Goal: Check status: Check status

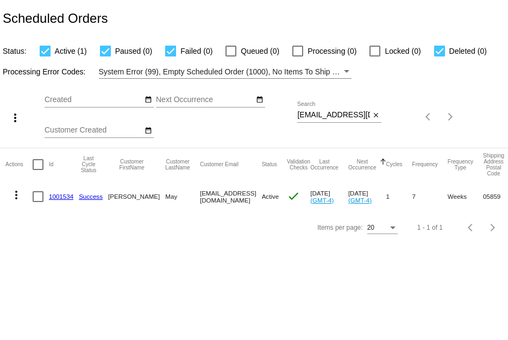
click at [294, 114] on div "Sep Jan Feb Mar Apr Su Mo" at bounding box center [171, 116] width 253 height 61
drag, startPoint x: 297, startPoint y: 111, endPoint x: 376, endPoint y: 123, distance: 80.3
click at [376, 123] on div "windin88@gmail.com Search close" at bounding box center [339, 117] width 84 height 31
paste input "constantme19"
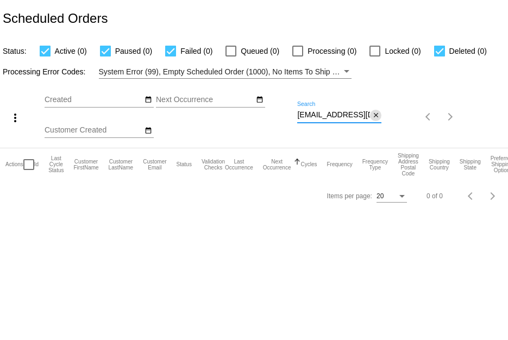
drag, startPoint x: 300, startPoint y: 117, endPoint x: 347, endPoint y: 134, distance: 49.8
click at [376, 116] on div "constantme19@gmail.com Search close" at bounding box center [339, 112] width 84 height 21
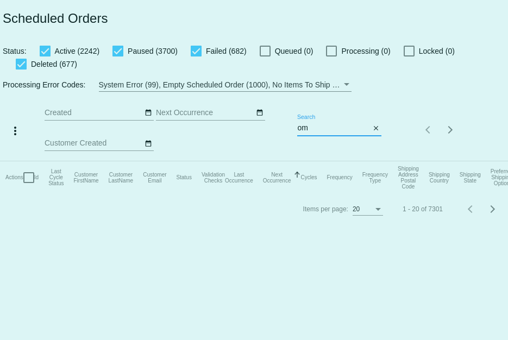
type input "o"
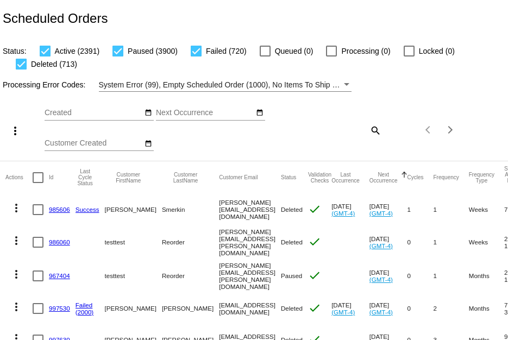
click at [368, 135] on mat-icon "search" at bounding box center [374, 130] width 13 height 17
click at [326, 131] on input "Search" at bounding box center [339, 128] width 84 height 9
paste input "laurieskaro@gmail.com"
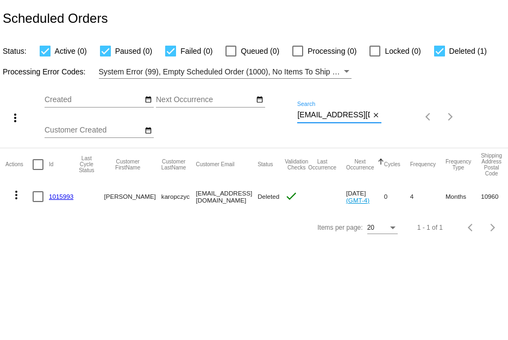
scroll to position [0, 7]
drag, startPoint x: 299, startPoint y: 115, endPoint x: 400, endPoint y: 159, distance: 109.9
click at [400, 159] on app-dashboard-scheduled-orders "Scheduled Orders Status: Active (0) Paused (0) Failed (0) Queued (0) Processing…" at bounding box center [254, 121] width 508 height 243
paste input "jan.fitz@yahoo"
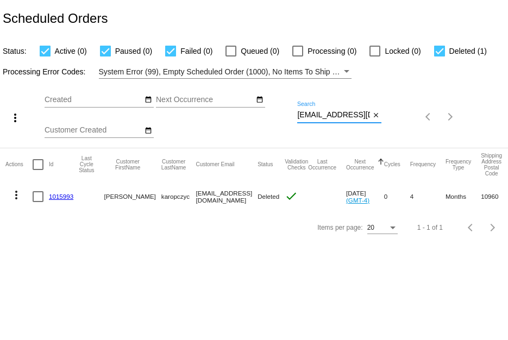
type input "[EMAIL_ADDRESS][DOMAIN_NAME]"
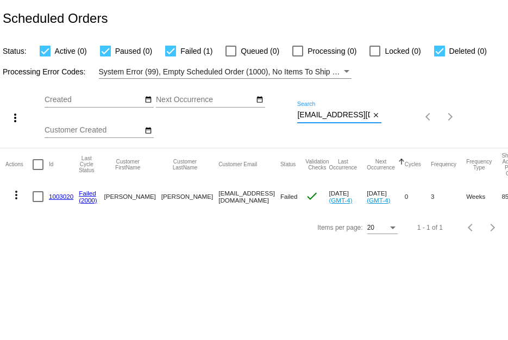
click at [59, 196] on link "1003020" at bounding box center [61, 196] width 24 height 7
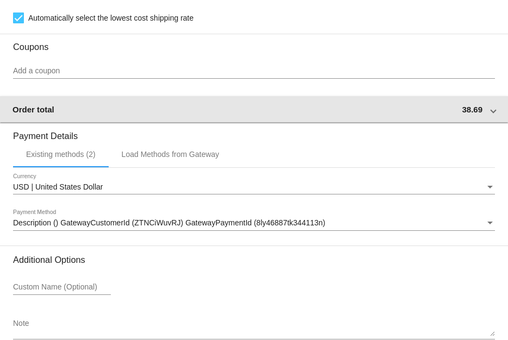
scroll to position [978, 0]
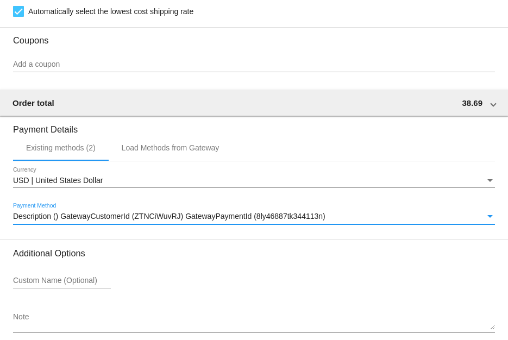
click at [439, 221] on div "Description () GatewayCustomerId (ZTNCiWuvRJ) GatewayPaymentId (8ly46887tk34411…" at bounding box center [249, 216] width 472 height 9
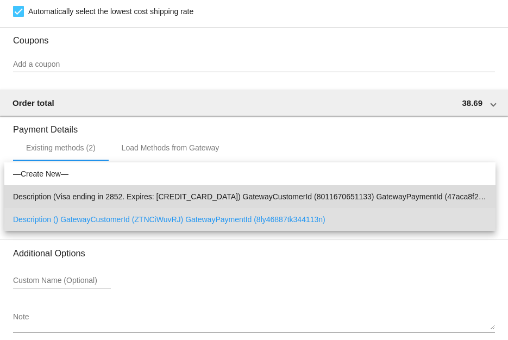
click at [415, 190] on span "Description (Visa ending in 2852. Expires: 12/2026) GatewayCustomerId (80116706…" at bounding box center [250, 196] width 474 height 23
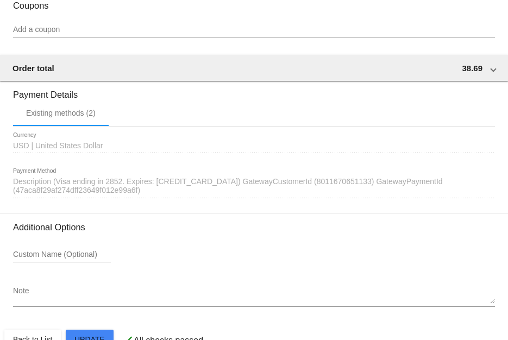
scroll to position [1042, 0]
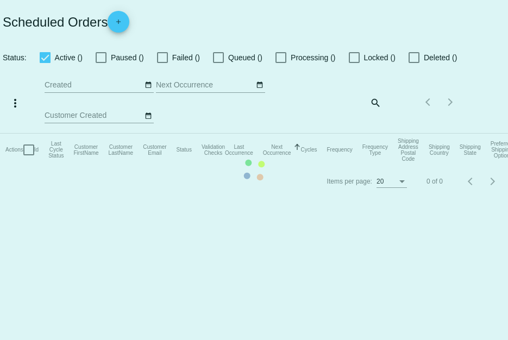
checkbox input "true"
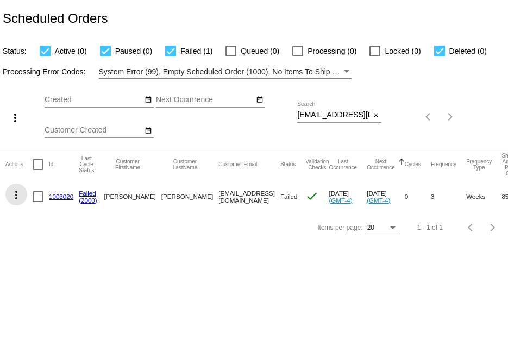
click at [17, 191] on mat-icon "more_vert" at bounding box center [16, 195] width 13 height 13
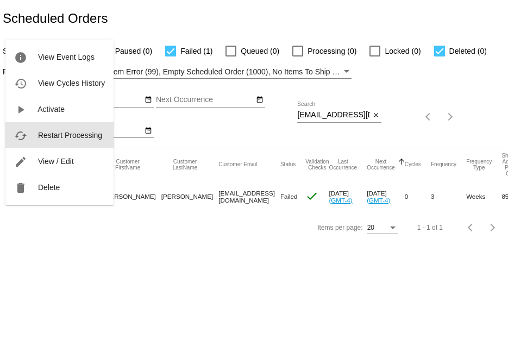
click at [26, 148] on div "info View Event Logs history View Cycles History play_arrow Activate cached Res…" at bounding box center [59, 122] width 108 height 165
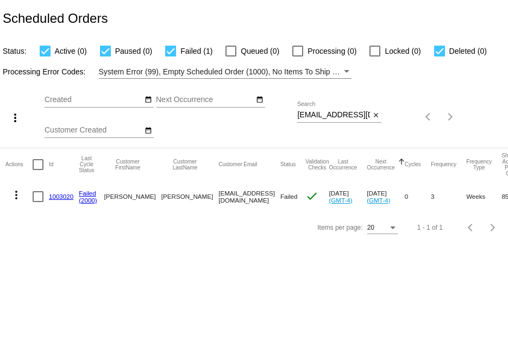
click at [14, 194] on mat-icon "more_vert" at bounding box center [16, 195] width 13 height 13
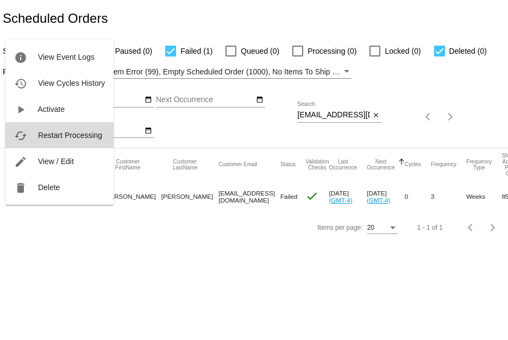
click at [43, 131] on span "Restart Processing" at bounding box center [70, 135] width 64 height 9
